Goal: Task Accomplishment & Management: Manage account settings

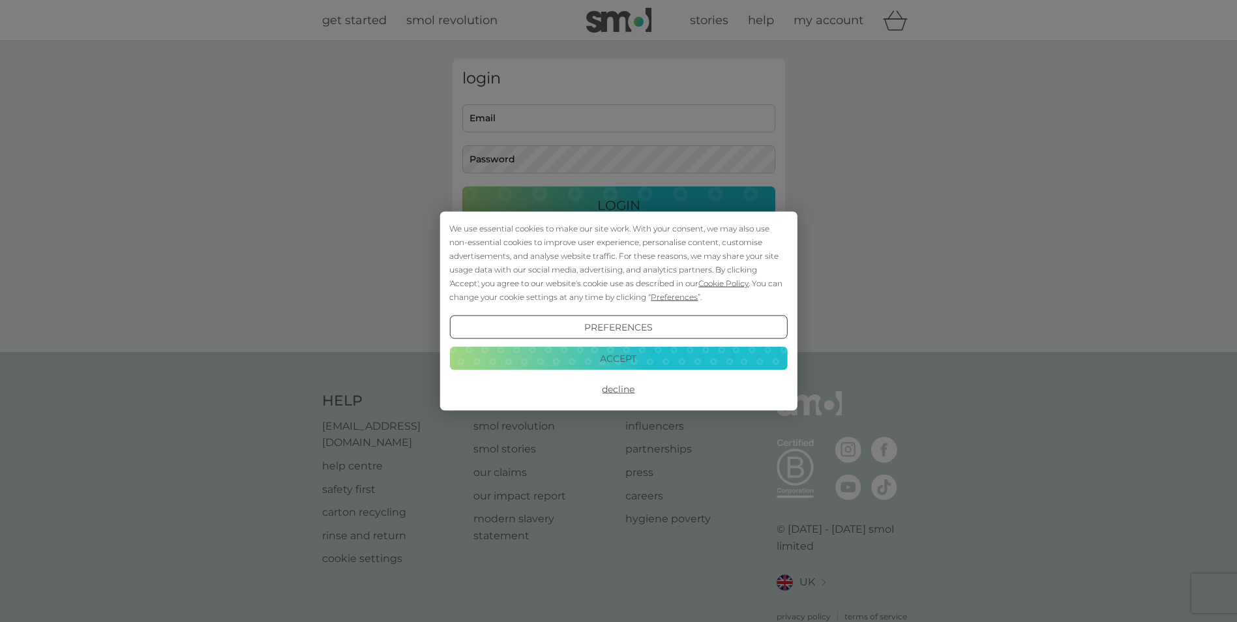
type input "[EMAIL_ADDRESS][DOMAIN_NAME]"
click at [642, 361] on button "Accept" at bounding box center [618, 357] width 338 height 23
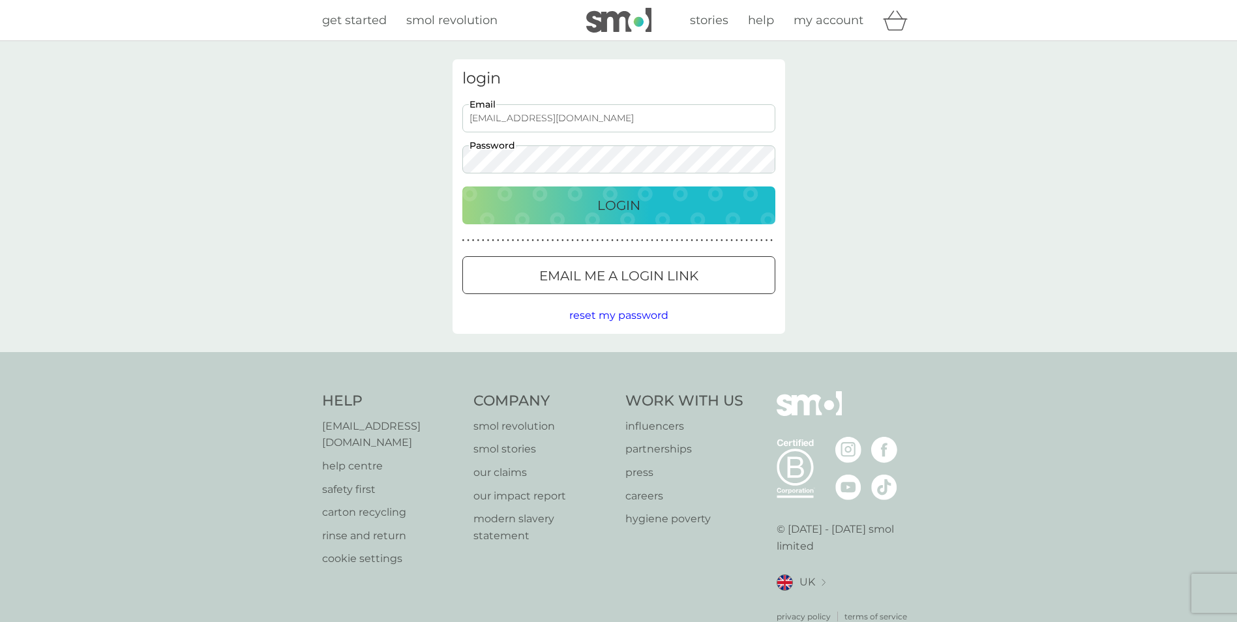
click at [605, 206] on p "Login" at bounding box center [618, 205] width 43 height 21
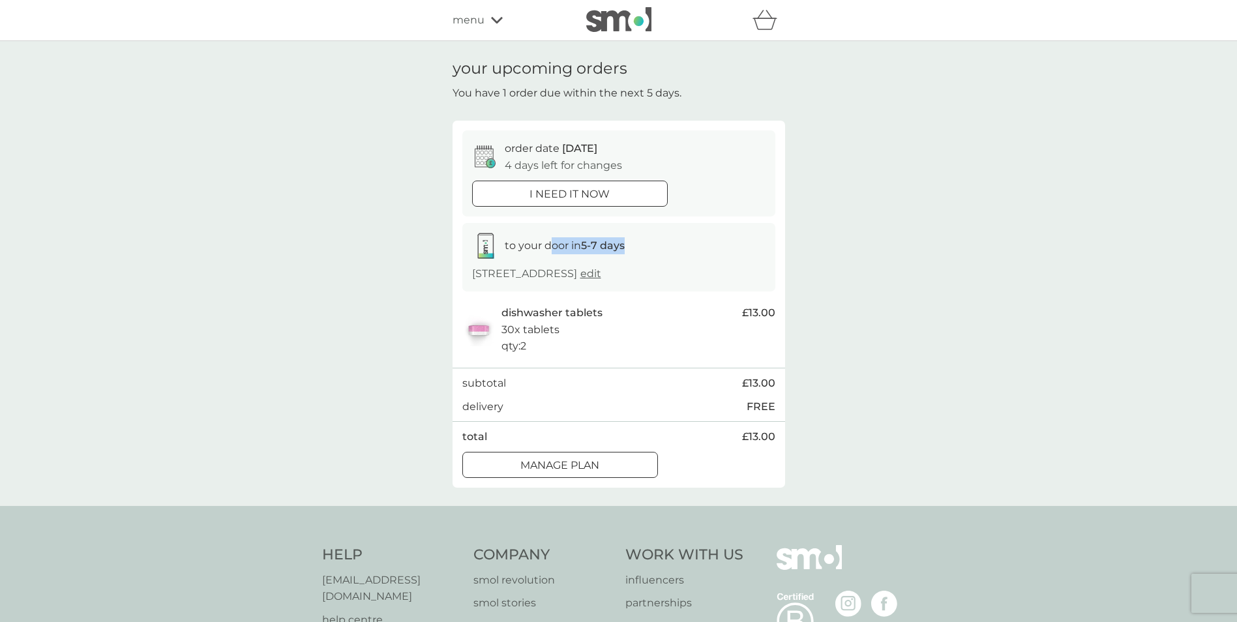
drag, startPoint x: 595, startPoint y: 247, endPoint x: 627, endPoint y: 247, distance: 32.0
click at [627, 247] on div "to your door in 5-7 days" at bounding box center [618, 246] width 293 height 26
drag, startPoint x: 627, startPoint y: 247, endPoint x: 602, endPoint y: 248, distance: 25.5
click at [602, 248] on strong "5-7 days" at bounding box center [603, 245] width 44 height 12
click at [560, 456] on button "Manage plan" at bounding box center [560, 465] width 196 height 26
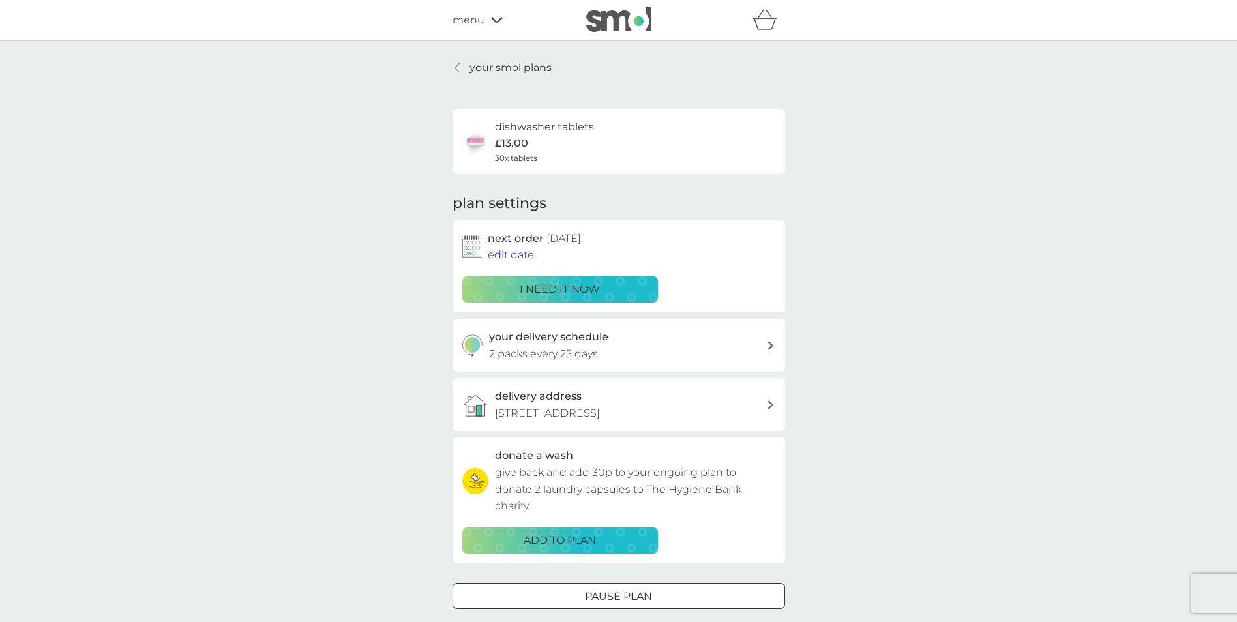
click at [609, 346] on div "your delivery schedule 2 packs every 25 days" at bounding box center [627, 345] width 277 height 33
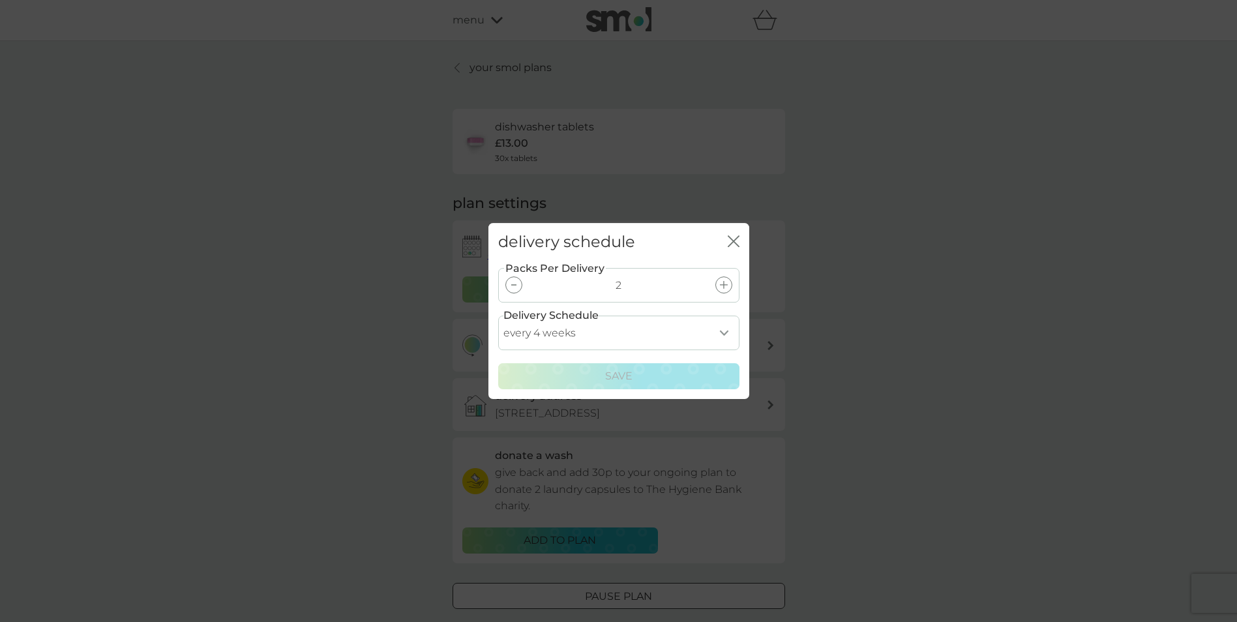
click at [636, 334] on select "every 1 week every 2 weeks every 3 weeks every 4 weeks every 5 weeks every 6 we…" at bounding box center [618, 333] width 241 height 35
select select "56"
click at [498, 316] on select "every 1 week every 2 weeks every 3 weeks every 4 weeks every 5 weeks every 6 we…" at bounding box center [618, 333] width 241 height 35
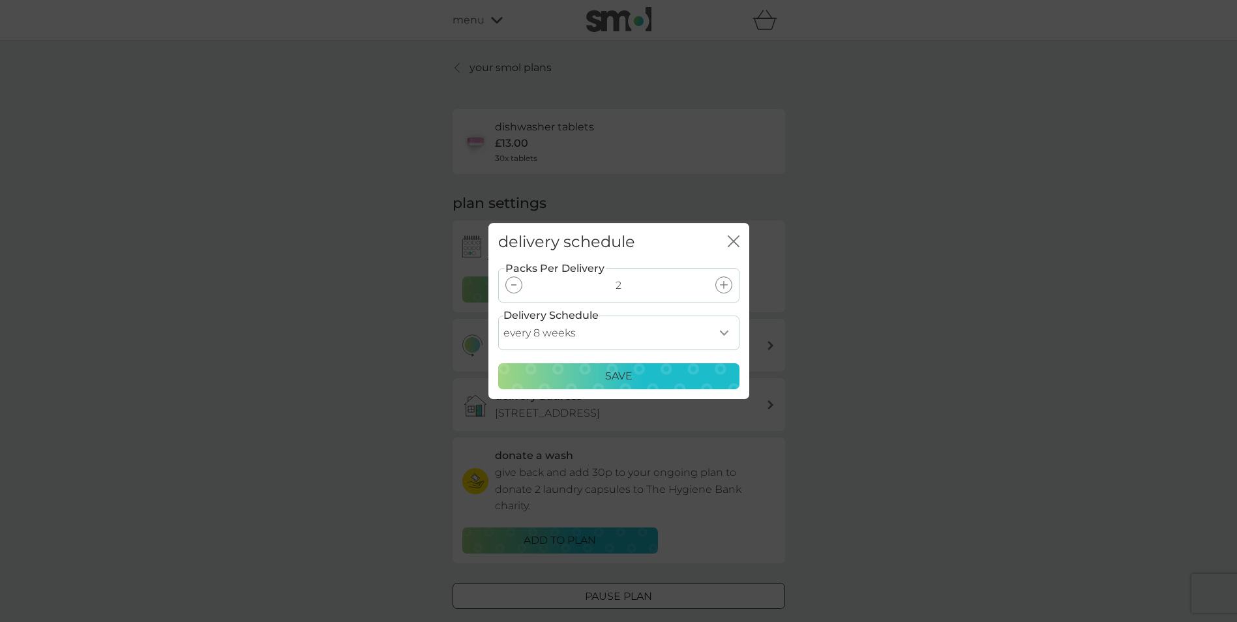
click at [657, 369] on div "Save" at bounding box center [619, 376] width 224 height 17
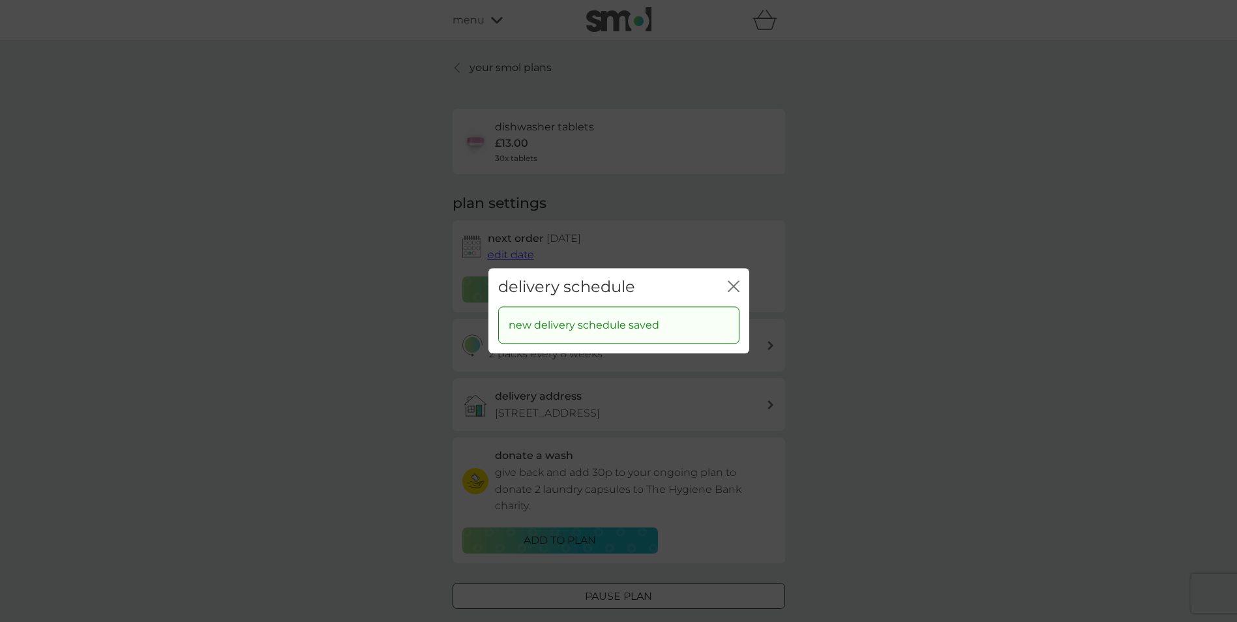
click at [731, 287] on icon "close" at bounding box center [734, 286] width 12 height 12
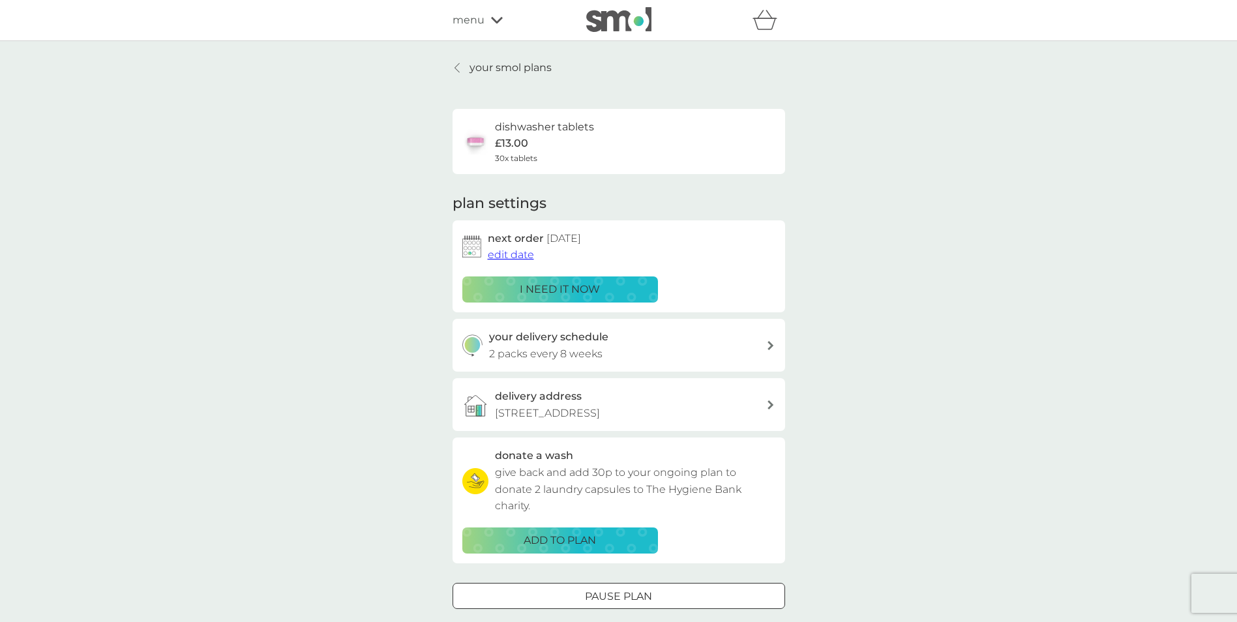
click at [528, 256] on span "edit date" at bounding box center [511, 254] width 46 height 12
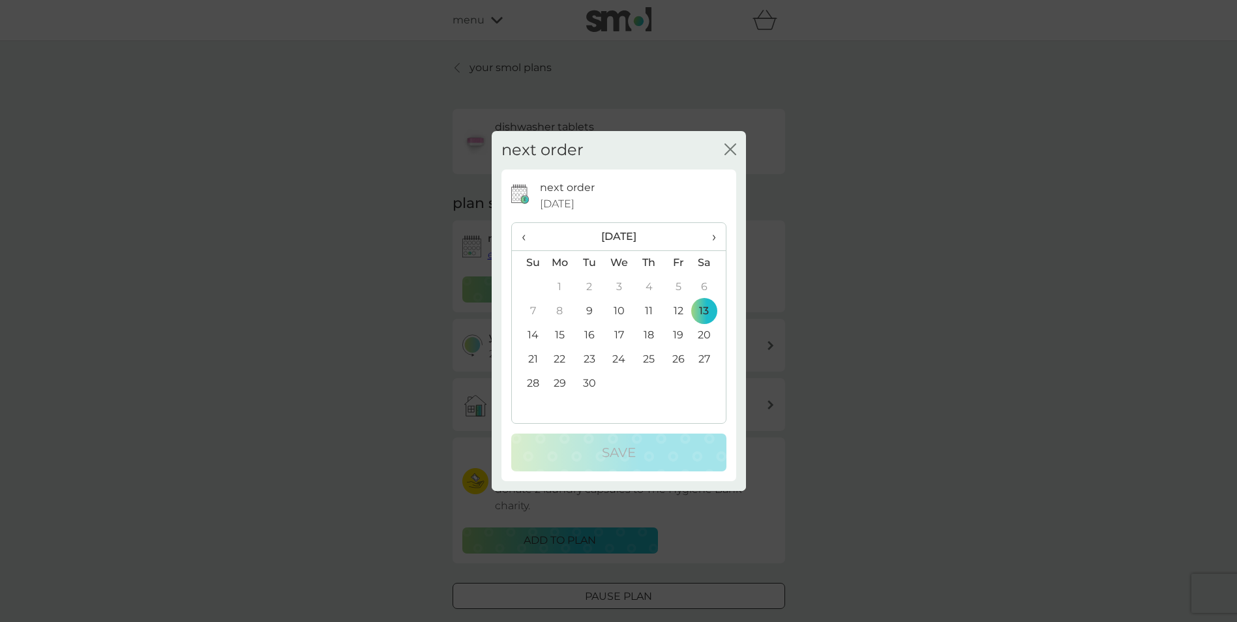
click at [714, 236] on span "›" at bounding box center [708, 236] width 13 height 27
click at [622, 379] on td "26" at bounding box center [619, 384] width 30 height 24
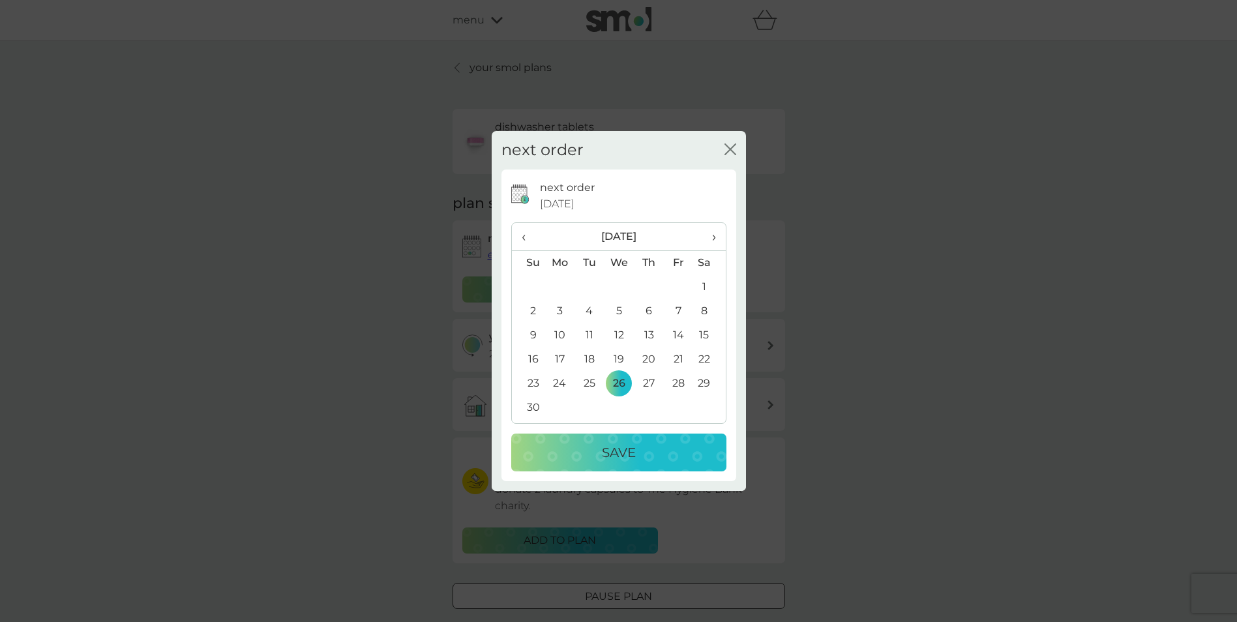
click at [632, 457] on p "Save" at bounding box center [619, 452] width 34 height 21
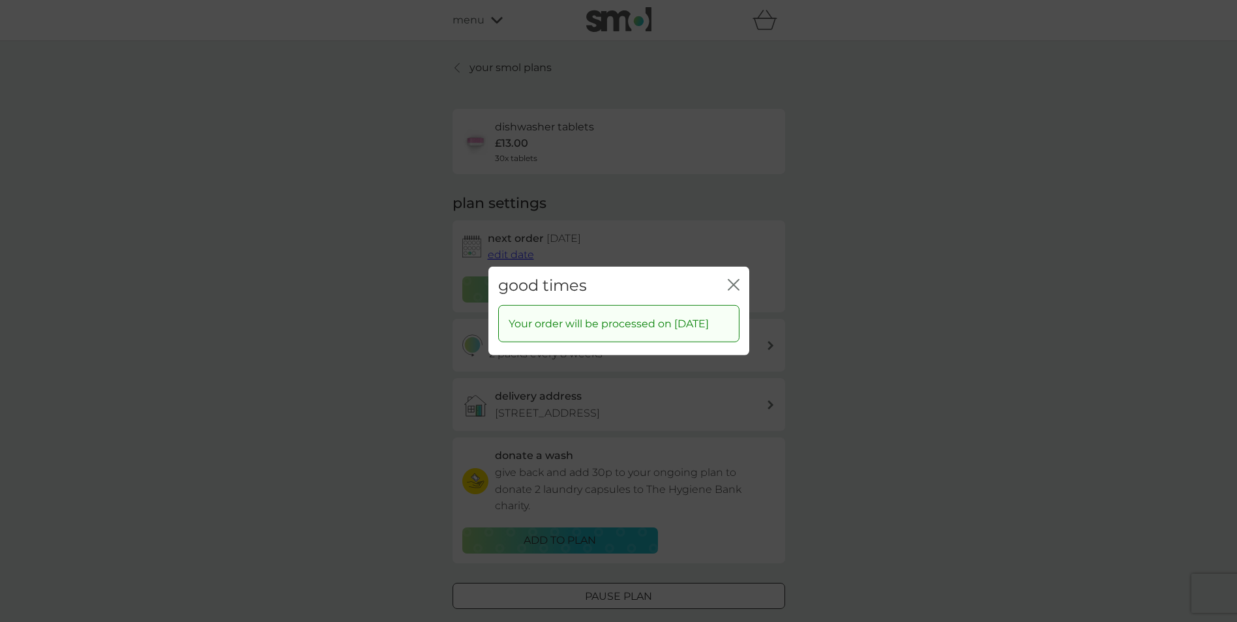
click at [738, 279] on icon "close" at bounding box center [734, 285] width 12 height 12
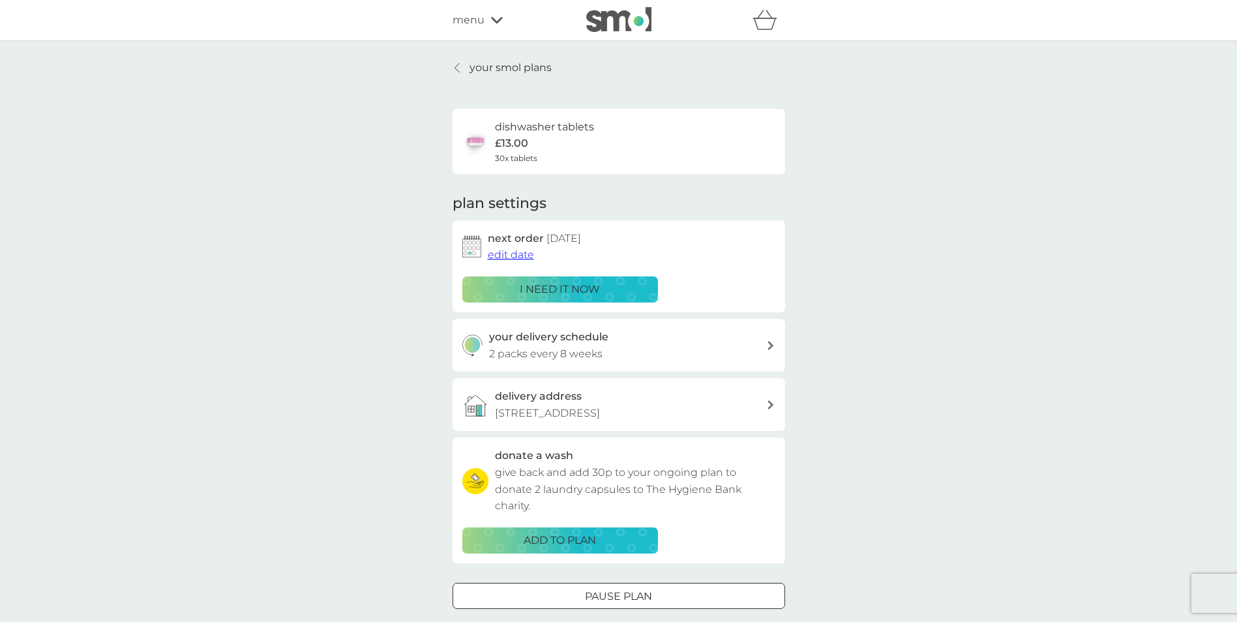
scroll to position [65, 0]
